Goal: Task Accomplishment & Management: Manage account settings

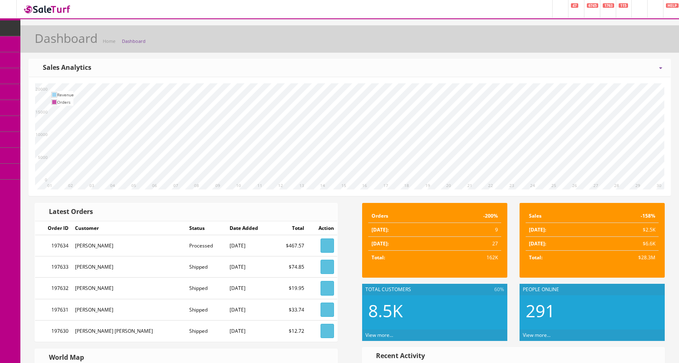
click at [56, 45] on span "Products" at bounding box center [59, 43] width 20 height 7
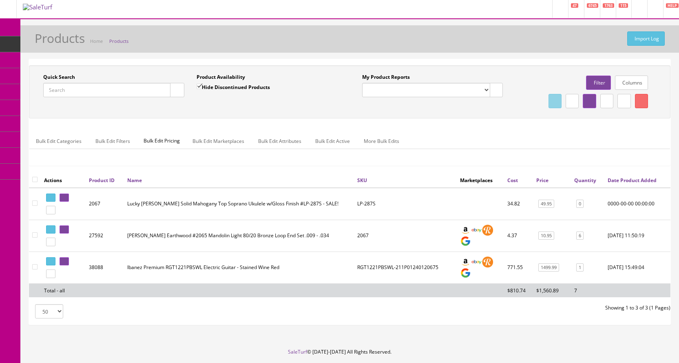
click at [630, 84] on link "Columns" at bounding box center [631, 82] width 33 height 14
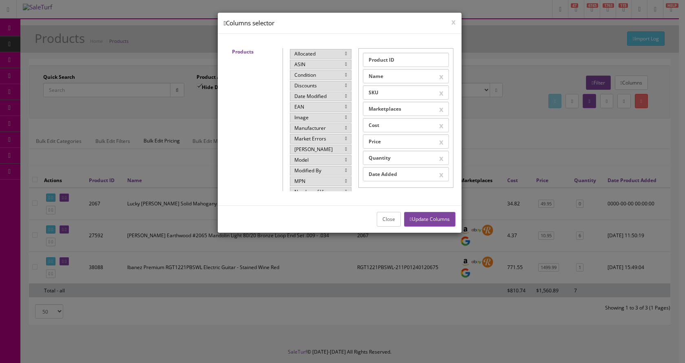
click at [345, 117] on icon at bounding box center [346, 117] width 2 height 5
click at [436, 220] on button "Update Columns" at bounding box center [429, 219] width 51 height 14
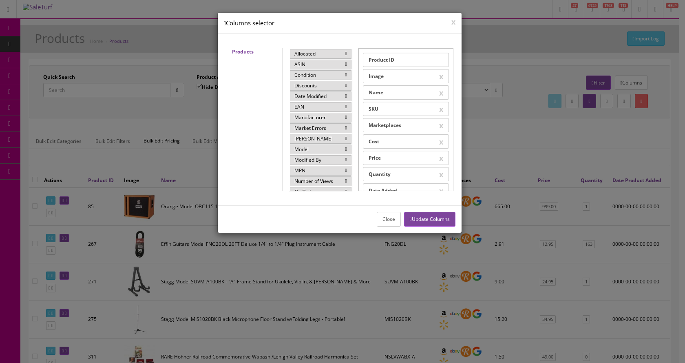
click at [134, 90] on div at bounding box center [342, 181] width 685 height 363
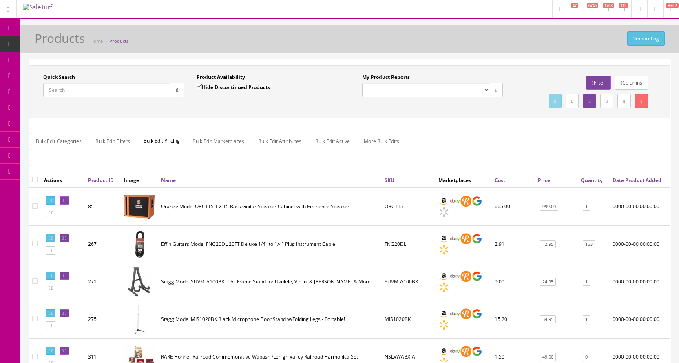
click at [135, 89] on input "Quick Search" at bounding box center [106, 90] width 127 height 14
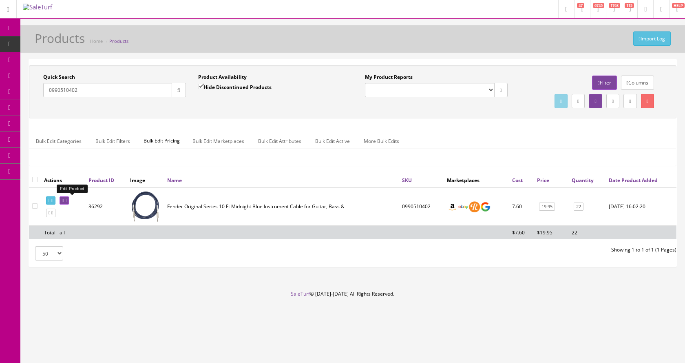
type input "0990510402"
click at [69, 203] on link at bounding box center [64, 200] width 9 height 9
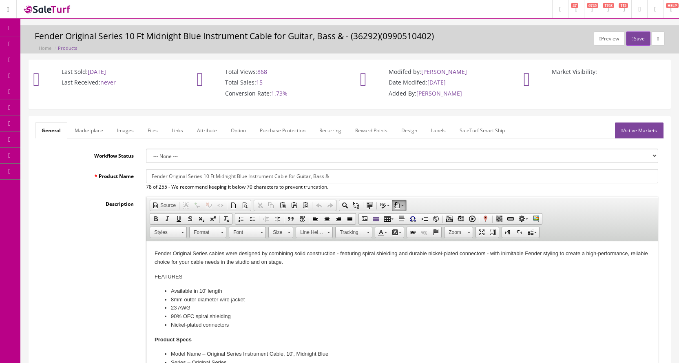
click at [128, 128] on link "Images" at bounding box center [126, 130] width 30 height 16
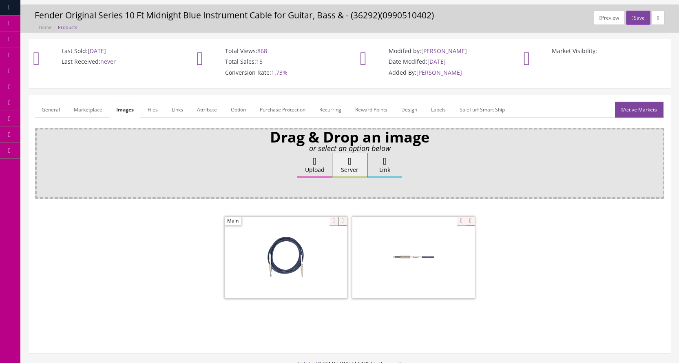
scroll to position [41, 0]
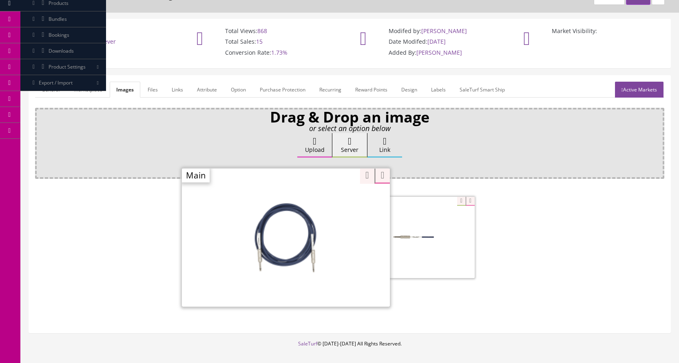
click at [330, 201] on div "Zoom" at bounding box center [286, 237] width 208 height 139
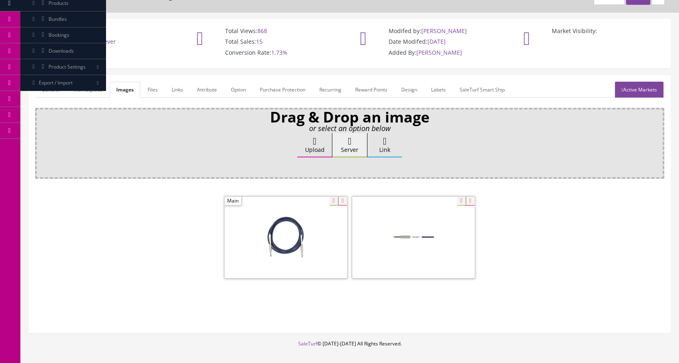
click at [126, 236] on div at bounding box center [349, 238] width 629 height 86
